Goal: Check status

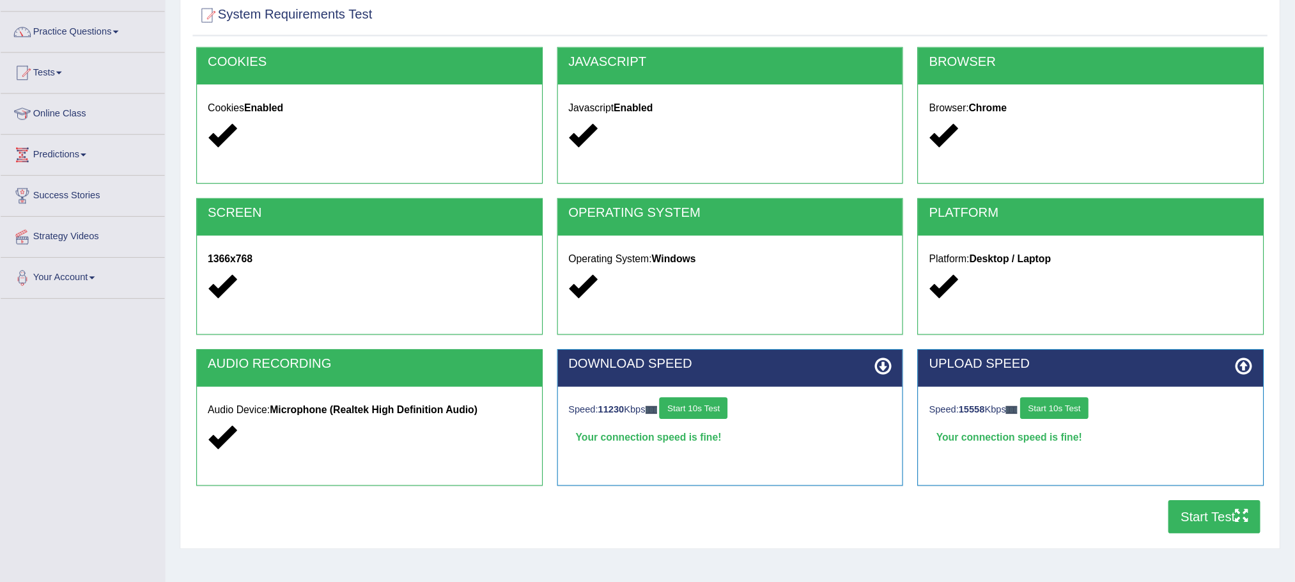
scroll to position [89, 0]
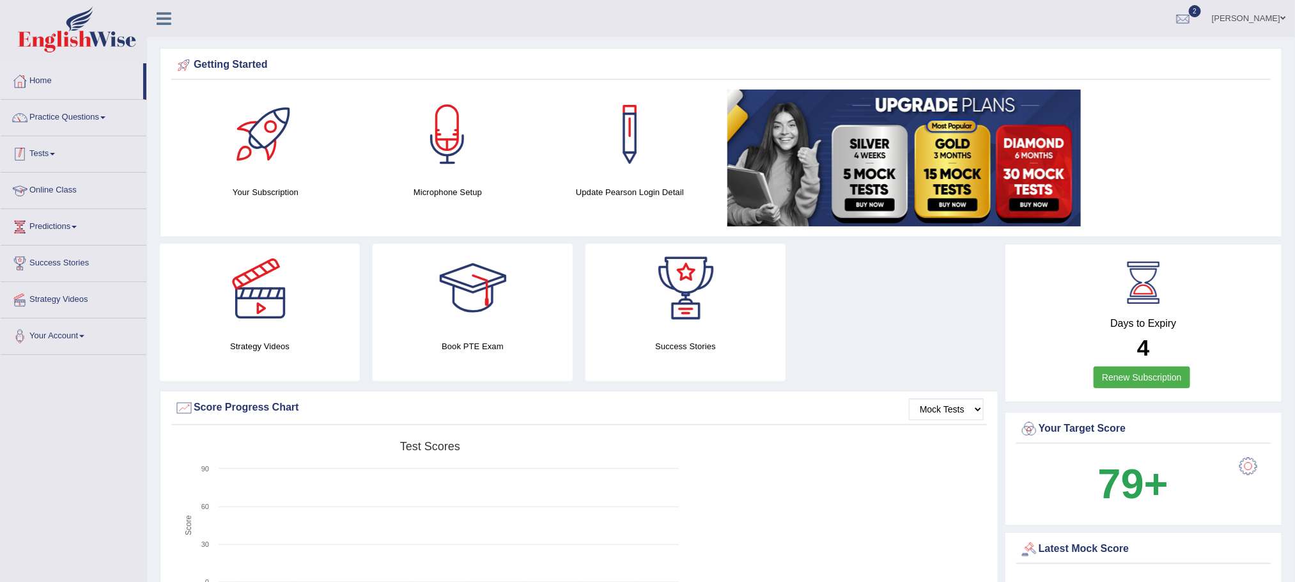
click at [72, 146] on link "Tests" at bounding box center [74, 152] width 146 height 32
click at [56, 219] on link "History" at bounding box center [84, 228] width 120 height 23
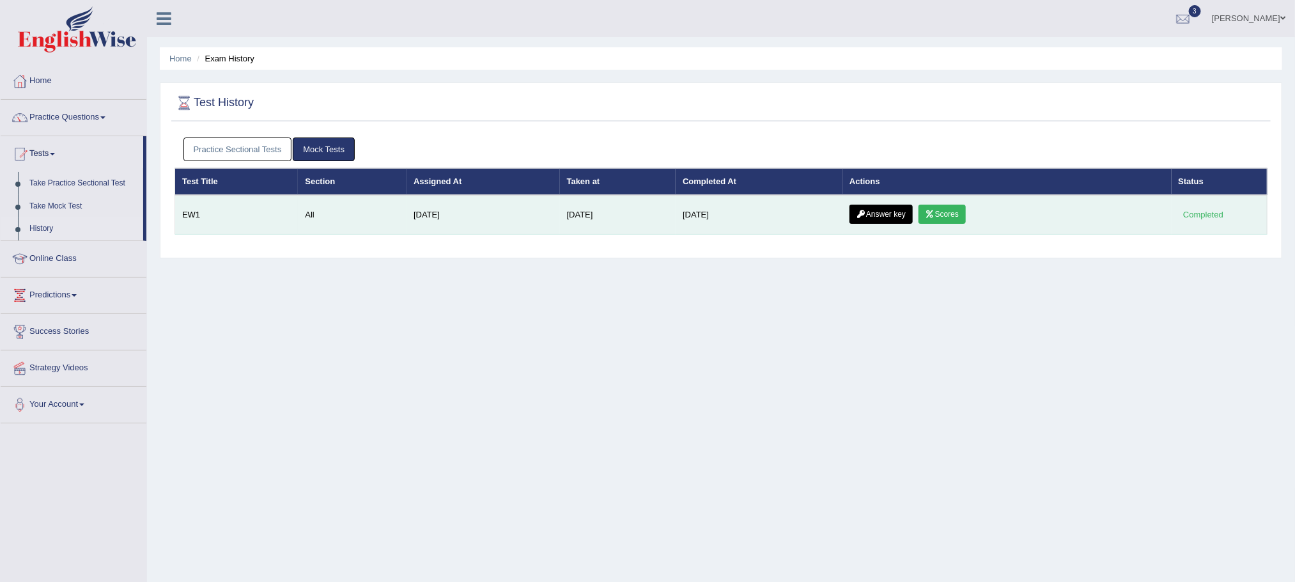
click at [939, 219] on link "Scores" at bounding box center [942, 214] width 47 height 19
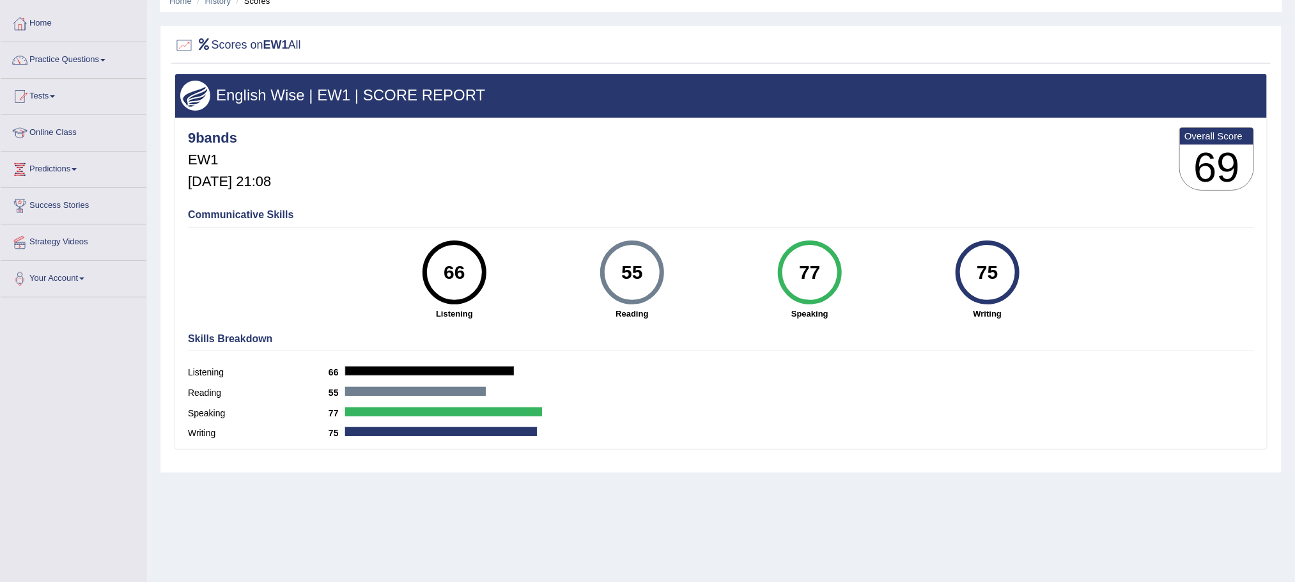
scroll to position [89, 0]
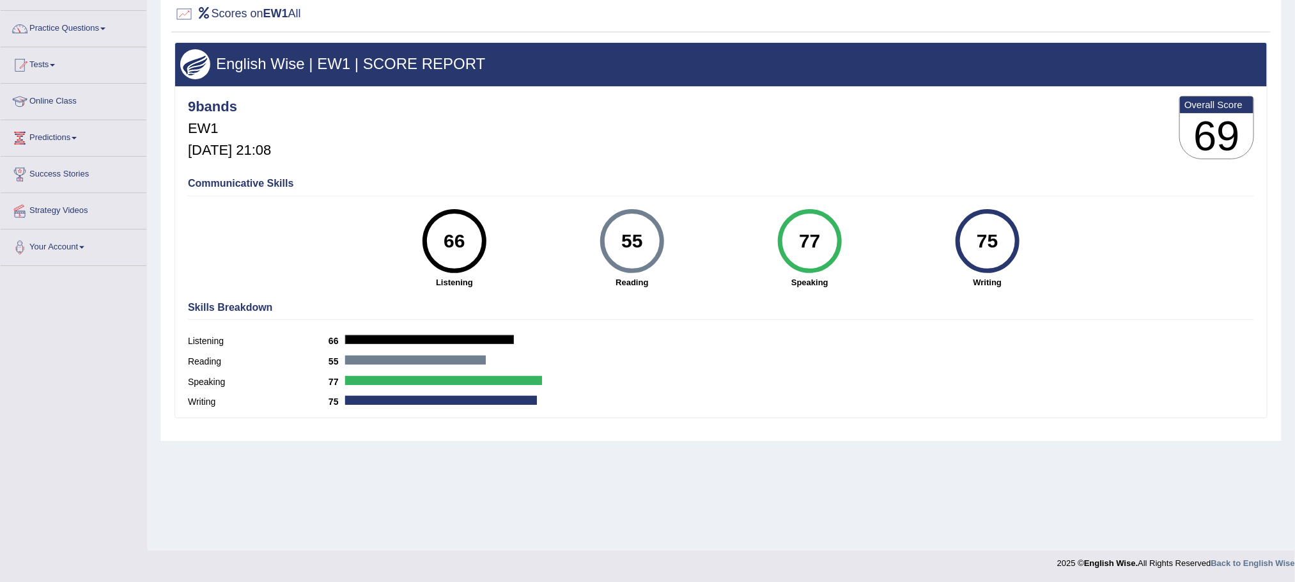
click at [857, 371] on div "Reading 55" at bounding box center [721, 363] width 1066 height 20
